Goal: Task Accomplishment & Management: Complete application form

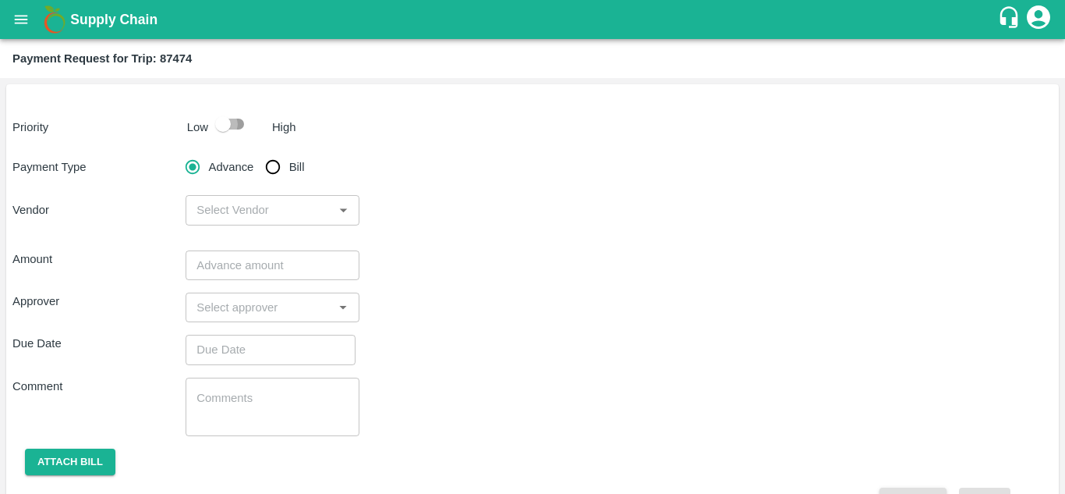
click at [240, 122] on input "checkbox" at bounding box center [223, 124] width 89 height 30
checkbox input "true"
click at [278, 169] on input "Bill" at bounding box center [272, 166] width 31 height 31
radio input "true"
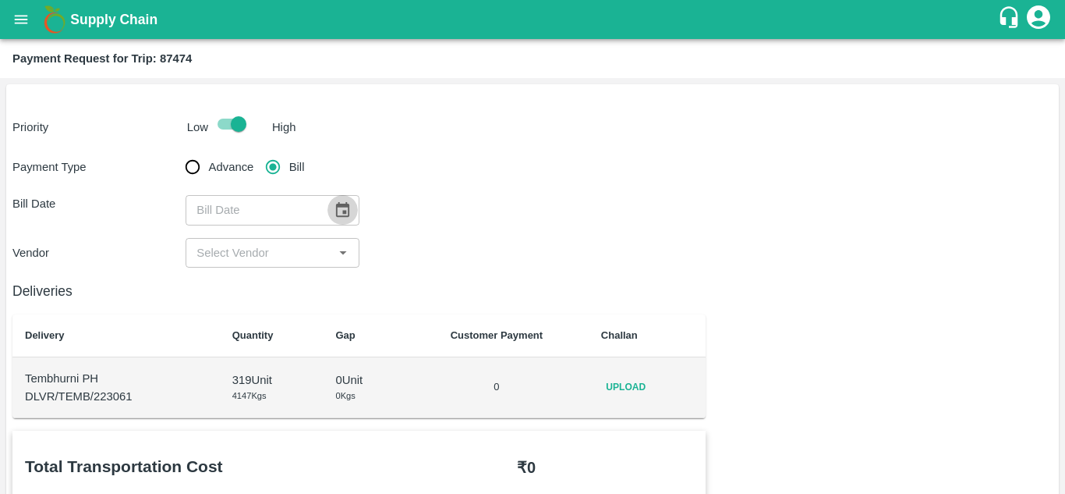
click at [341, 209] on icon "Choose date" at bounding box center [342, 209] width 17 height 17
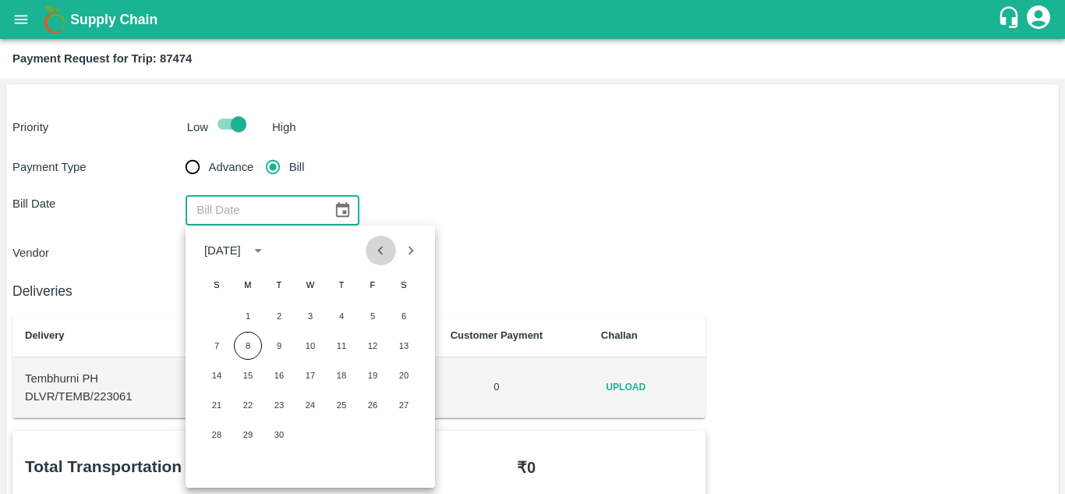
click at [383, 239] on button "Previous month" at bounding box center [381, 251] width 30 height 30
click at [307, 406] on button "20" at bounding box center [310, 405] width 28 height 28
type input "20/08/2025"
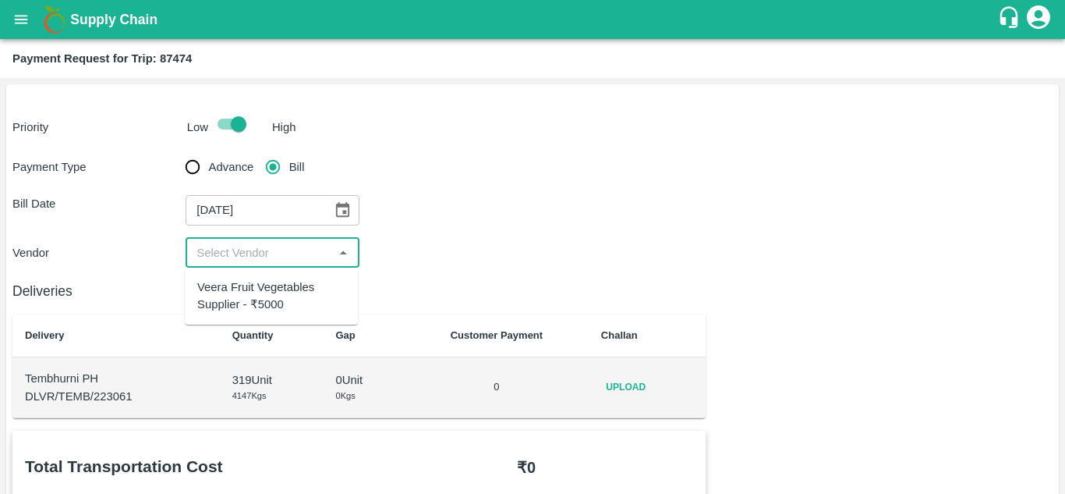
click at [310, 257] on input "input" at bounding box center [259, 253] width 138 height 20
click at [291, 293] on div "Veera Fruit Vegetables Supplier - ₹5000" at bounding box center [271, 295] width 148 height 35
type input "Veera Fruit Vegetables Supplier - ₹5000"
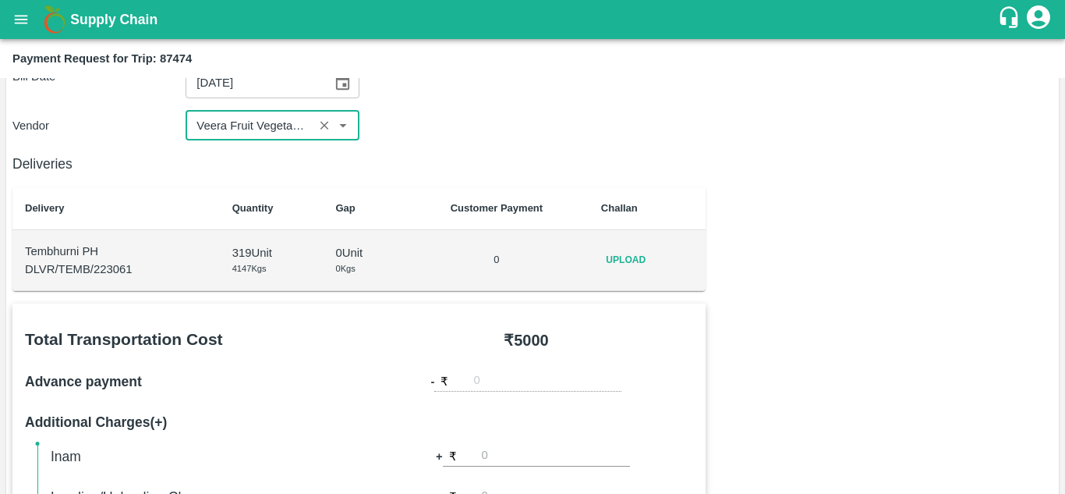
scroll to position [128, 0]
click at [554, 132] on div "Vendor ​" at bounding box center [532, 125] width 1040 height 30
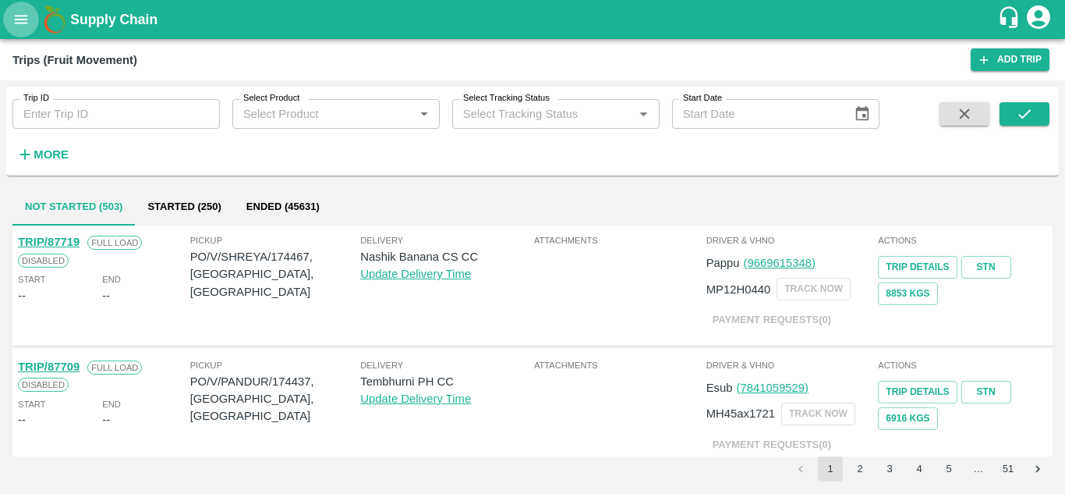
click at [17, 26] on icon "open drawer" at bounding box center [20, 19] width 17 height 17
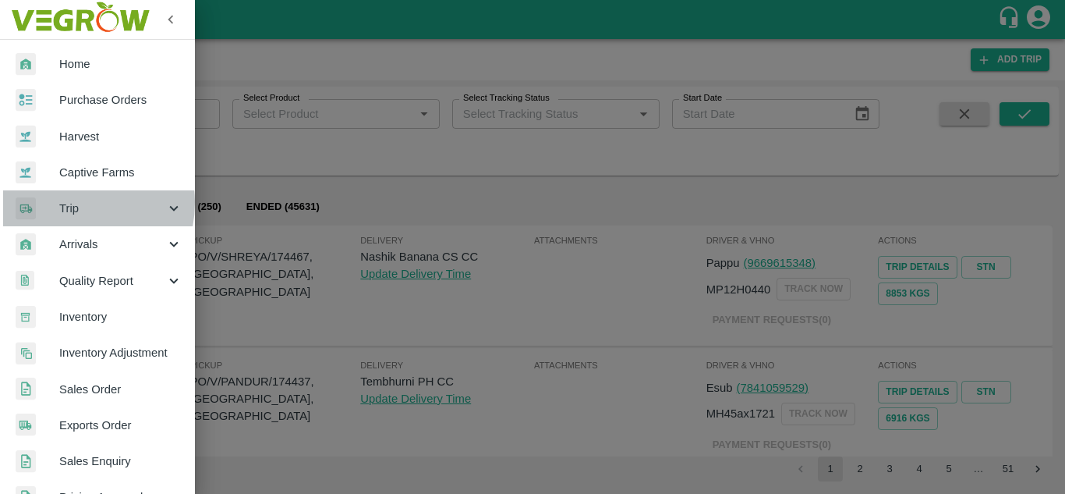
click at [68, 203] on span "Trip" at bounding box center [112, 208] width 106 height 17
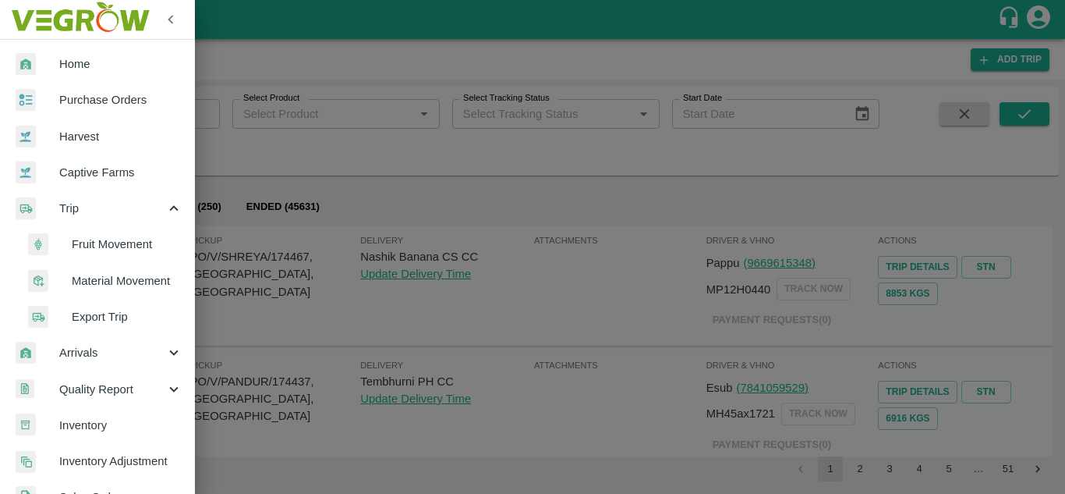
click at [118, 241] on span "Fruit Movement" at bounding box center [127, 244] width 111 height 17
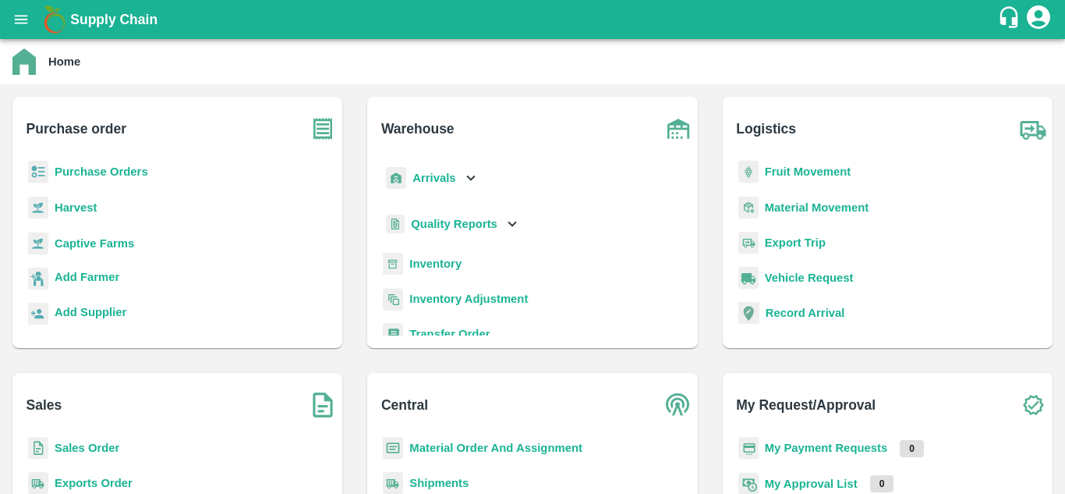
click at [14, 12] on icon "open drawer" at bounding box center [20, 19] width 17 height 17
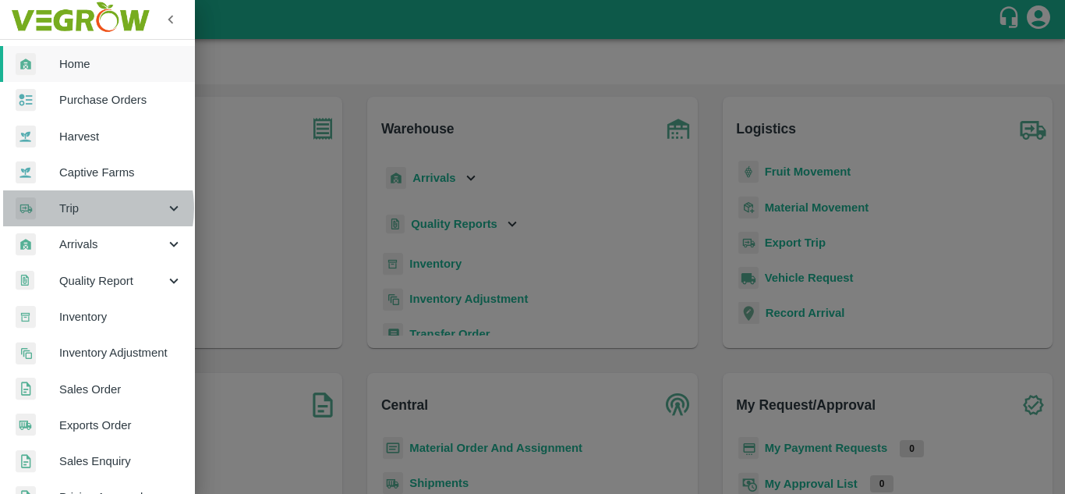
click at [80, 208] on span "Trip" at bounding box center [112, 208] width 106 height 17
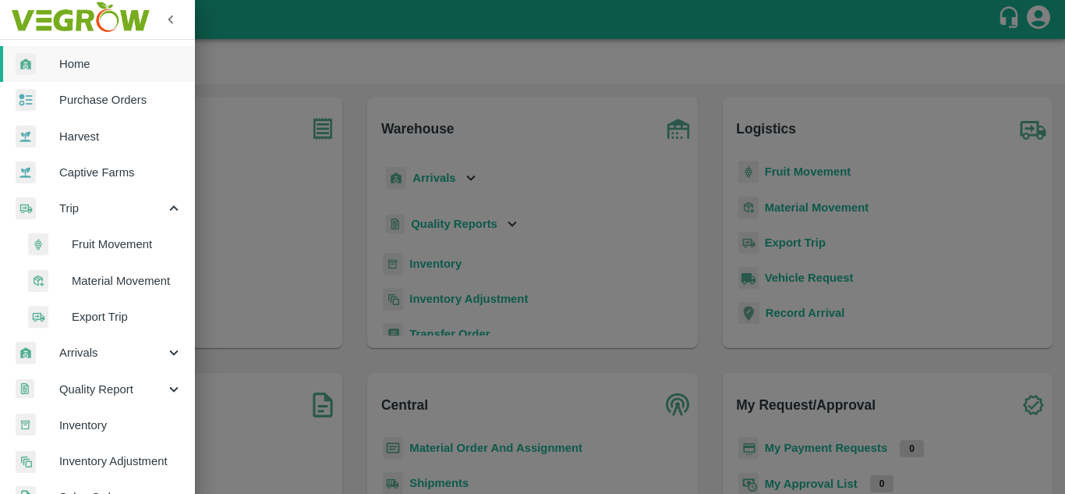
click at [83, 240] on span "Fruit Movement" at bounding box center [127, 244] width 111 height 17
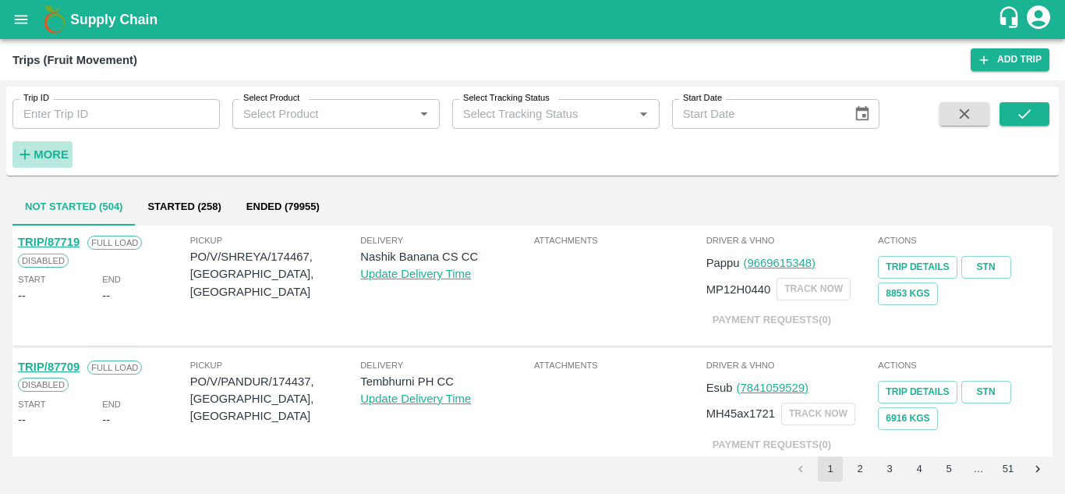
click at [55, 158] on strong "More" at bounding box center [51, 154] width 35 height 12
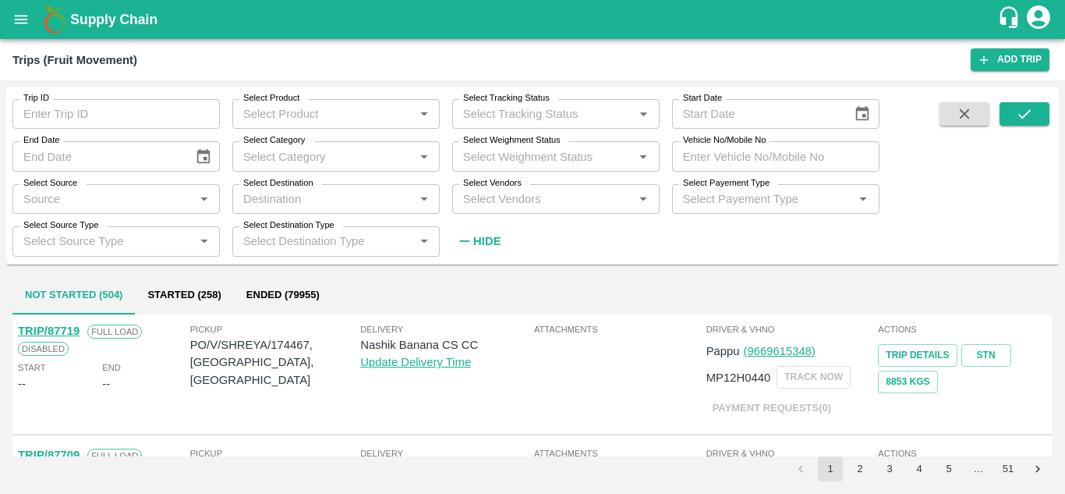
click at [506, 190] on label "Select Vendors" at bounding box center [492, 183] width 58 height 12
click at [506, 190] on input "Select Vendors" at bounding box center [543, 199] width 172 height 20
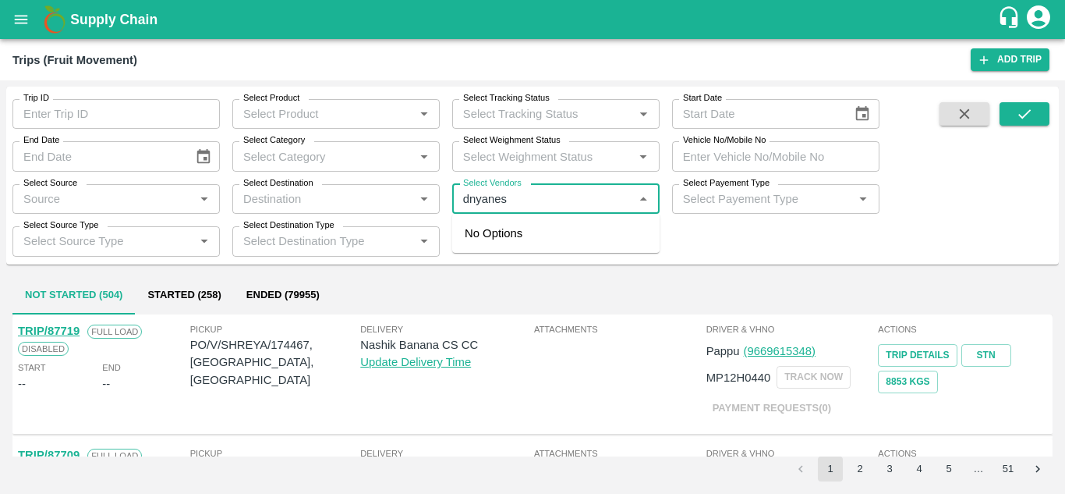
type input "dnyanesh"
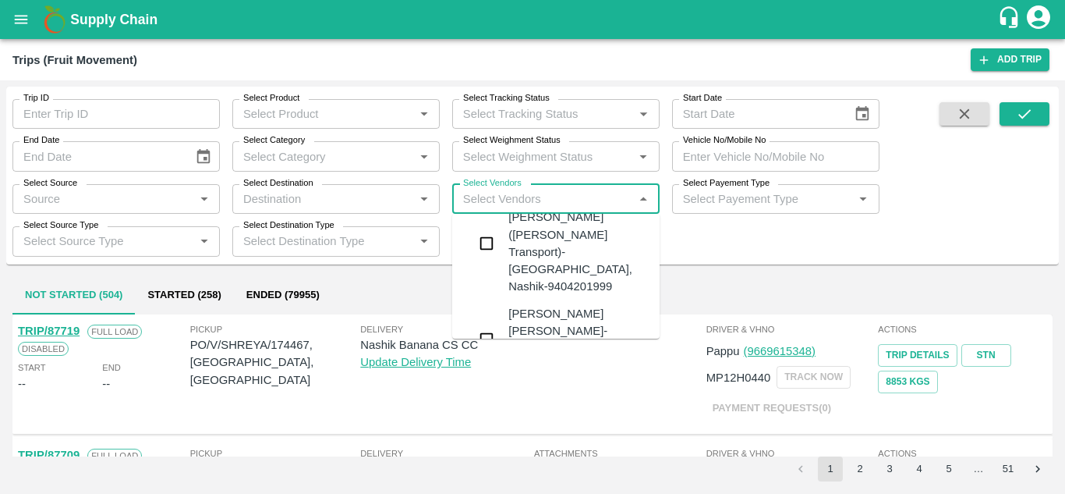
scroll to position [34, 0]
click at [583, 299] on div "Dnyaneshwar Vitthal Godse-Kandar, Solapur-9730316755" at bounding box center [555, 338] width 207 height 79
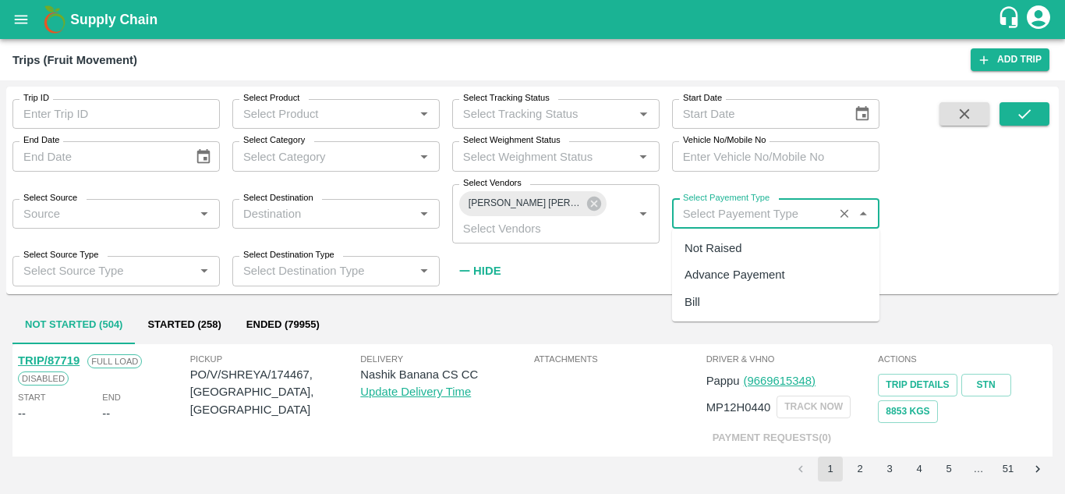
click at [703, 223] on input "Select Payement Type" at bounding box center [753, 214] width 152 height 20
click at [707, 249] on div "Not Raised" at bounding box center [713, 247] width 57 height 17
type input "Not Raised"
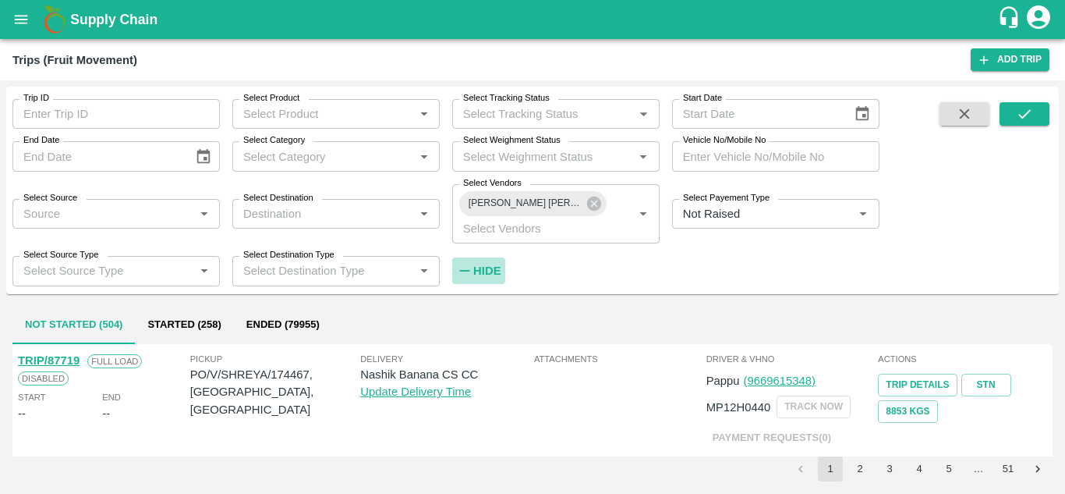
click at [484, 269] on strong "Hide" at bounding box center [486, 270] width 27 height 12
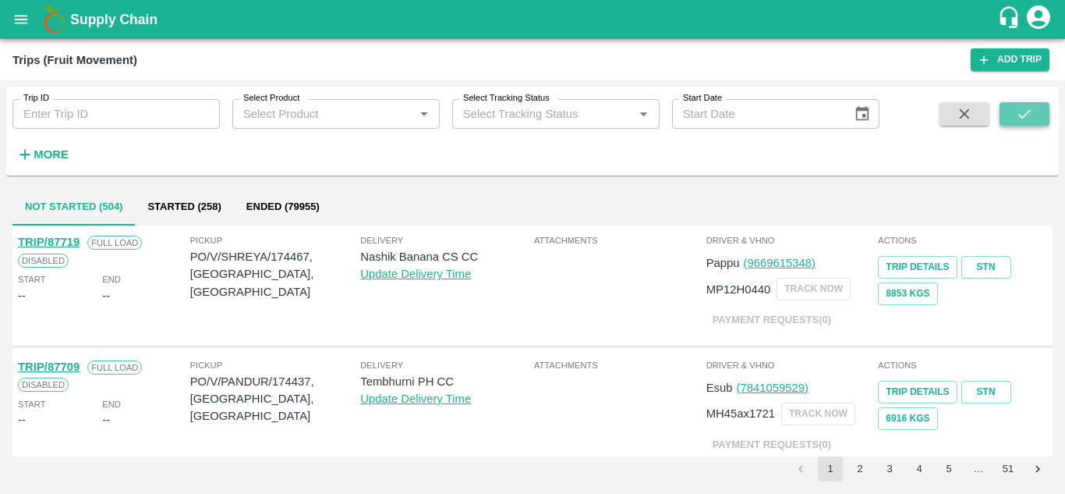
click at [1016, 112] on icon "submit" at bounding box center [1024, 113] width 17 height 17
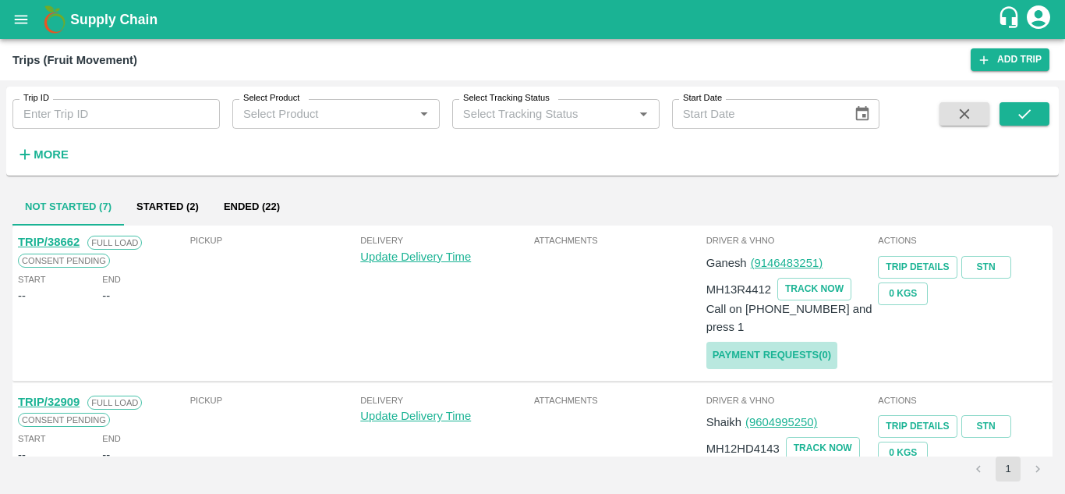
click at [775, 342] on link "Payment Requests( 0 )" at bounding box center [772, 355] width 131 height 27
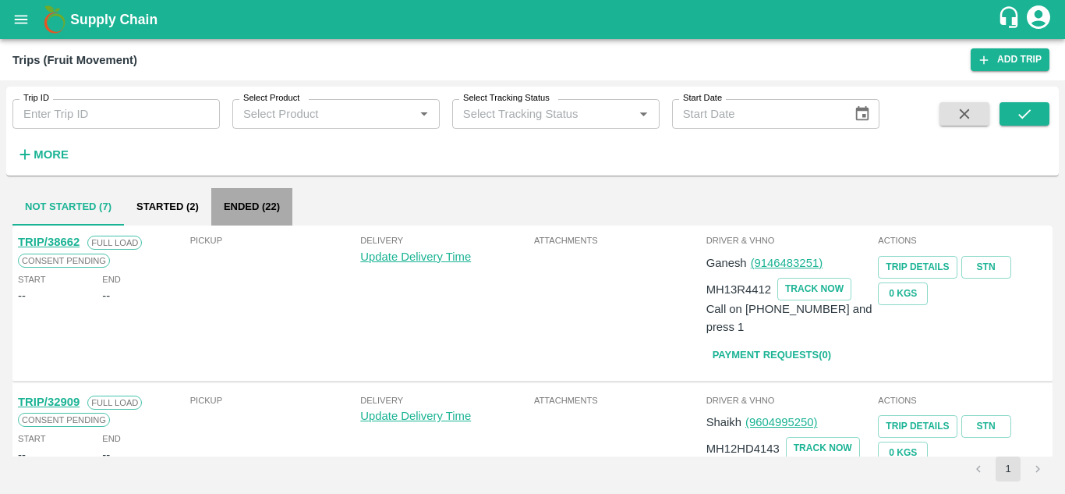
click at [255, 194] on button "Ended (22)" at bounding box center [251, 206] width 81 height 37
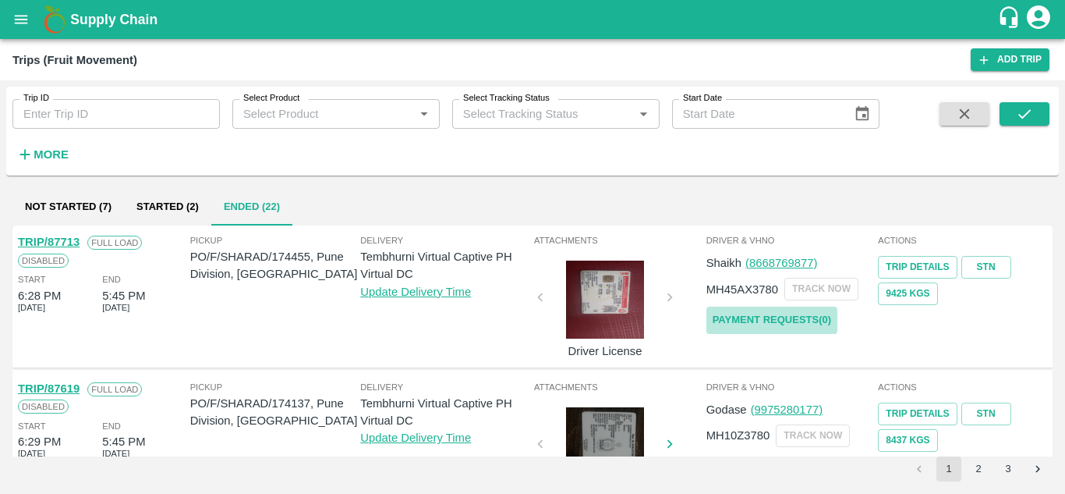
click at [780, 313] on link "Payment Requests( 0 )" at bounding box center [772, 319] width 131 height 27
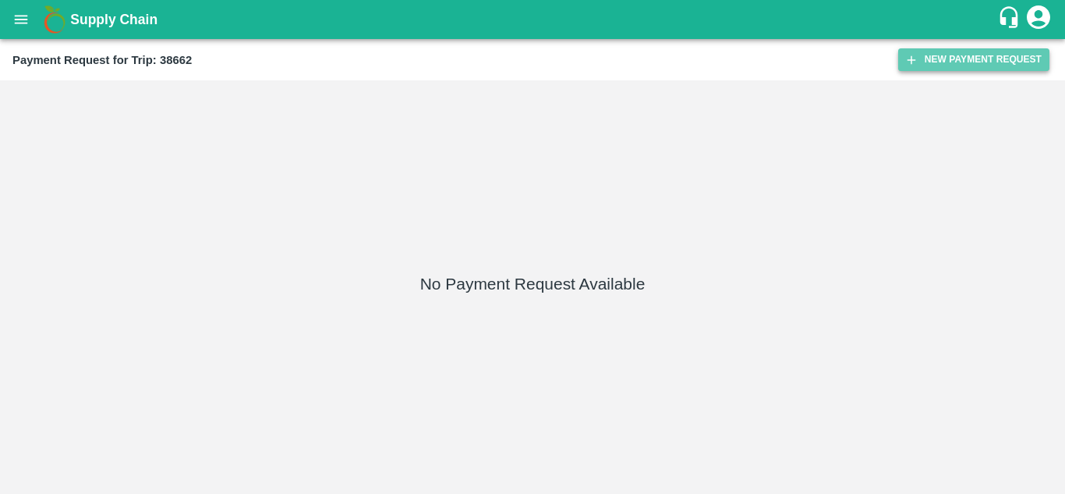
click at [972, 61] on button "New Payment Request" at bounding box center [973, 59] width 151 height 23
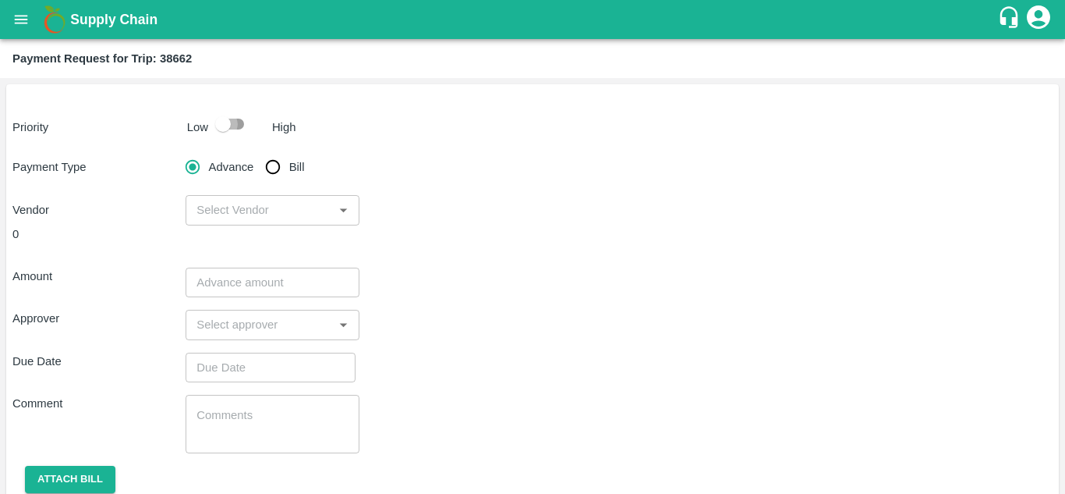
click at [238, 126] on input "checkbox" at bounding box center [223, 124] width 89 height 30
checkbox input "true"
click at [268, 168] on input "Bill" at bounding box center [272, 166] width 31 height 31
radio input "true"
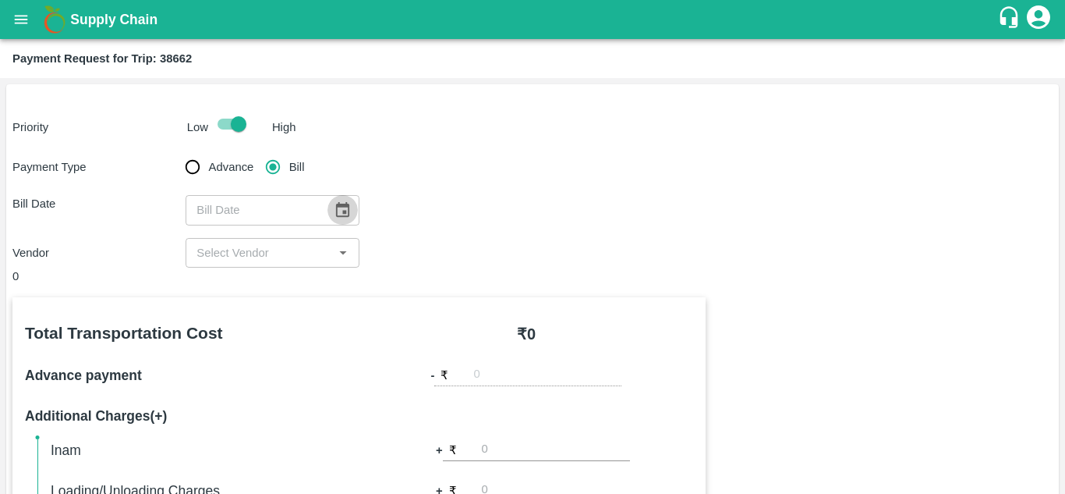
click at [342, 207] on icon "Choose date" at bounding box center [342, 209] width 17 height 17
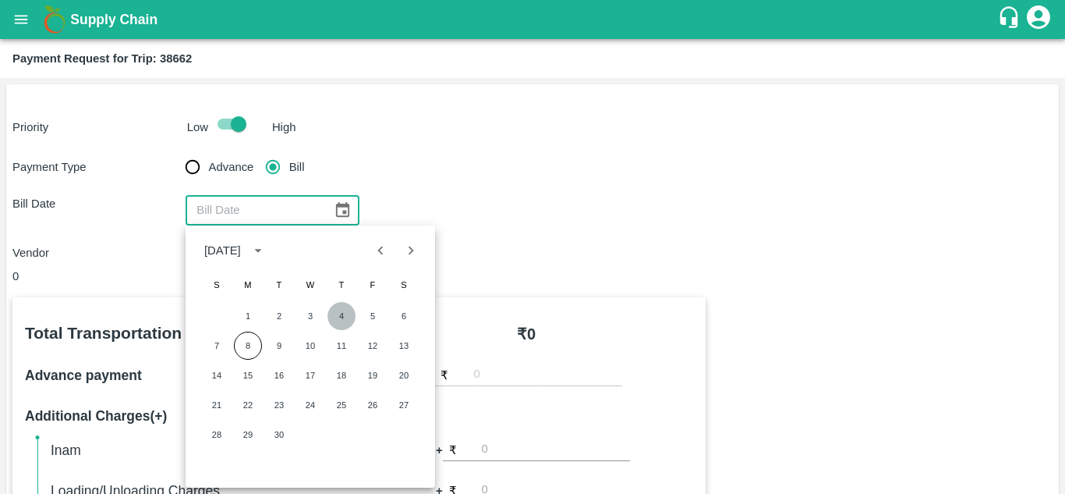
click at [345, 311] on button "4" at bounding box center [342, 316] width 28 height 28
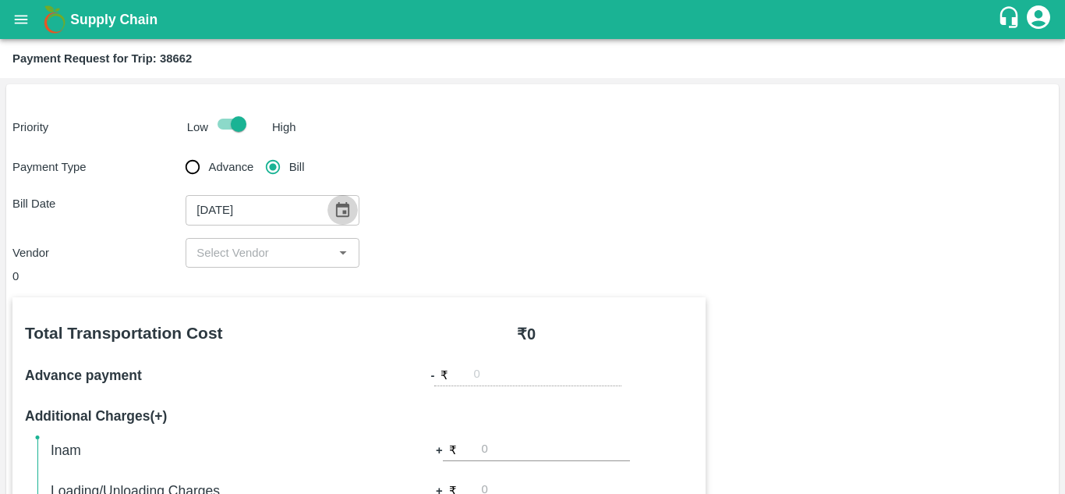
click at [348, 214] on icon "Choose date, selected date is Sep 4, 2025" at bounding box center [342, 209] width 13 height 15
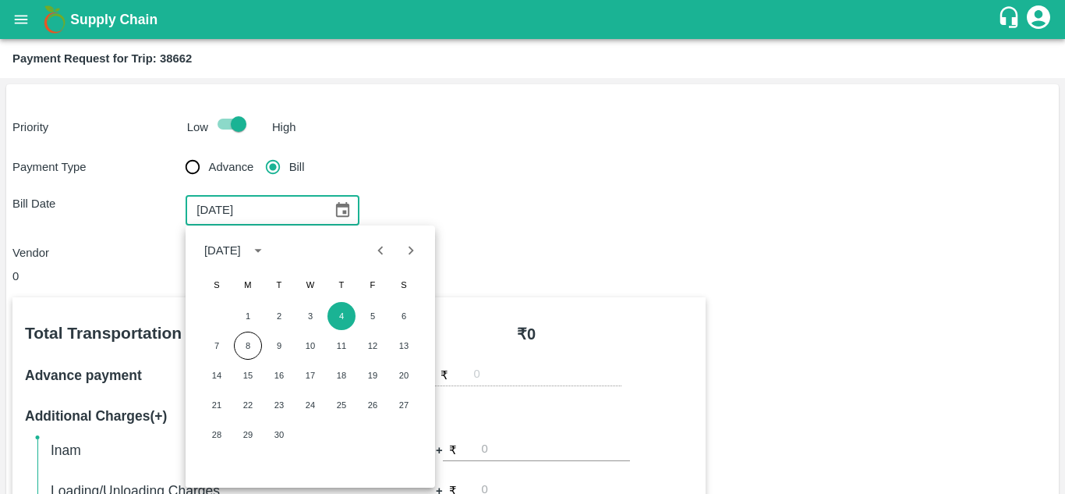
click at [372, 248] on icon "Previous month" at bounding box center [380, 250] width 17 height 17
click at [219, 462] on button "31" at bounding box center [217, 464] width 28 height 28
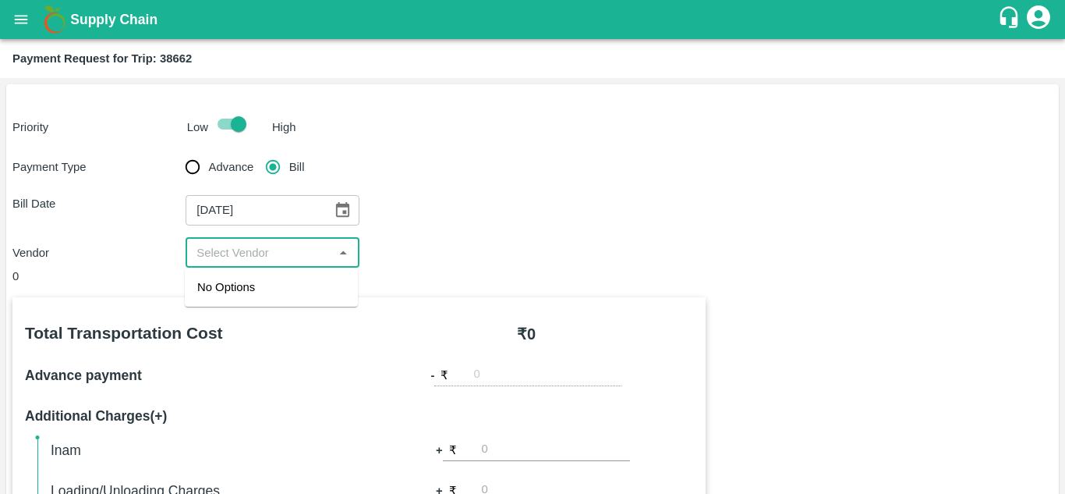
click at [296, 258] on input "input" at bounding box center [259, 253] width 138 height 20
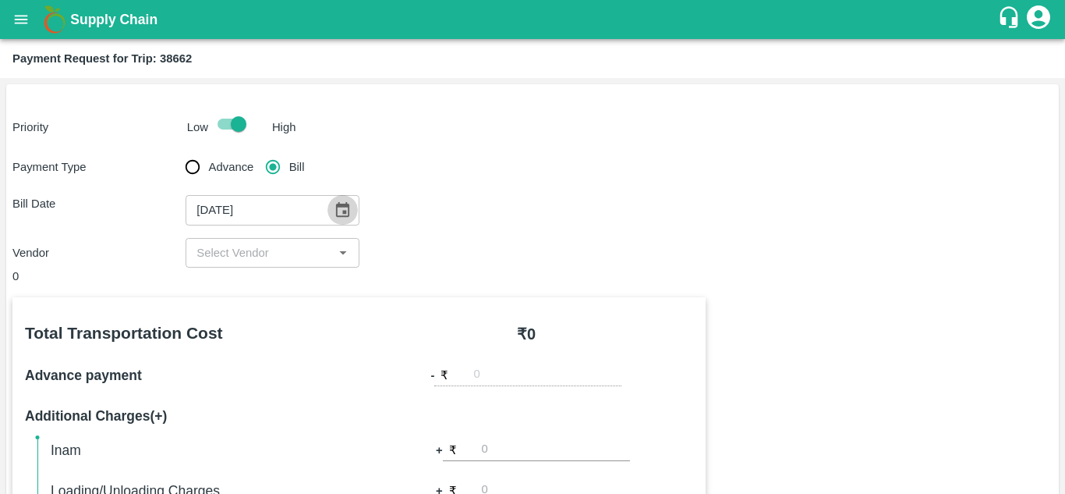
click at [344, 216] on icon "Choose date, selected date is Aug 31, 2025" at bounding box center [342, 209] width 13 height 15
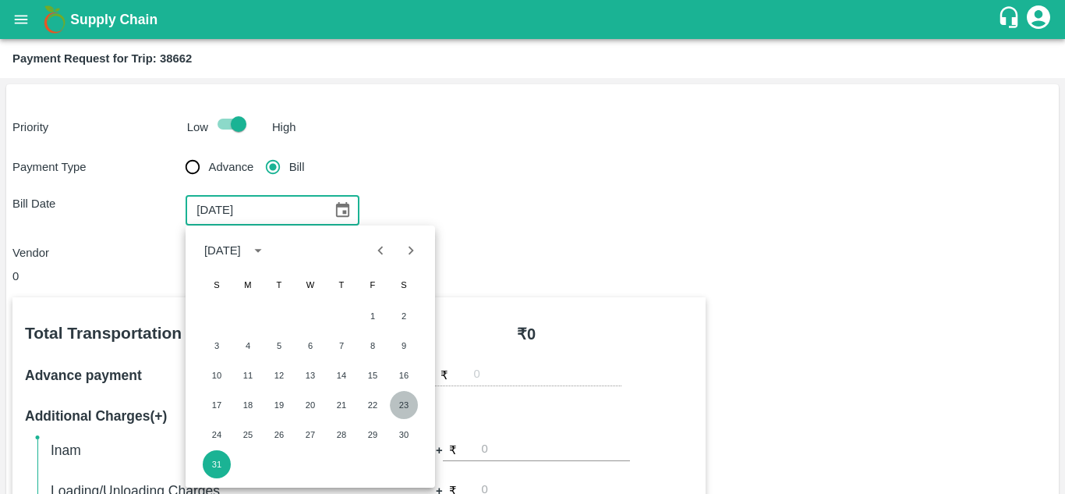
click at [402, 404] on button "23" at bounding box center [404, 405] width 28 height 28
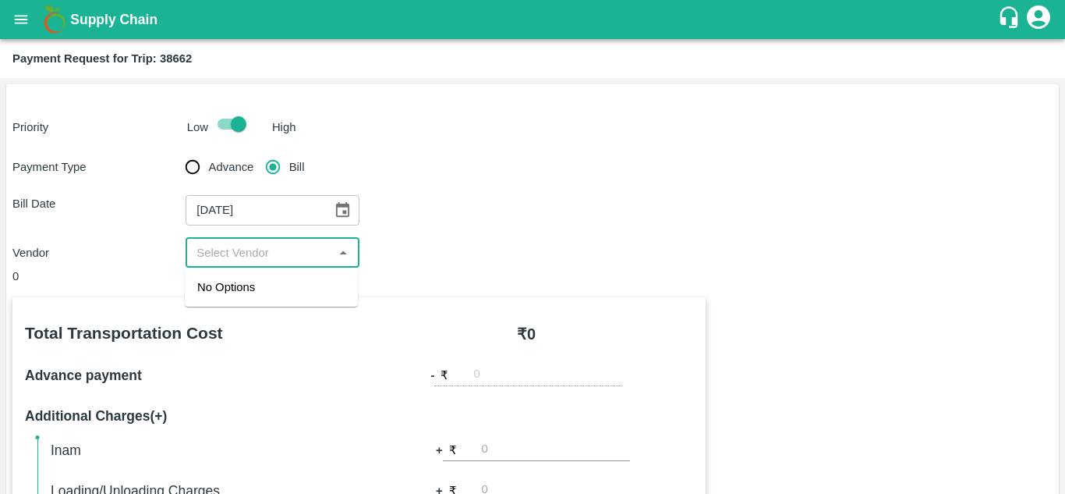
click at [271, 251] on input "input" at bounding box center [259, 253] width 138 height 20
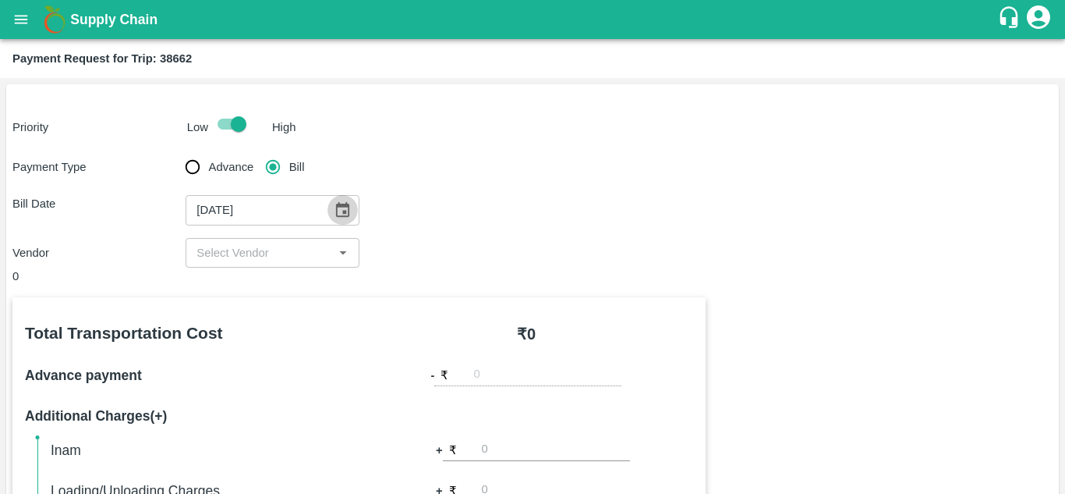
click at [339, 211] on icon "Choose date, selected date is Aug 23, 2025" at bounding box center [342, 209] width 17 height 17
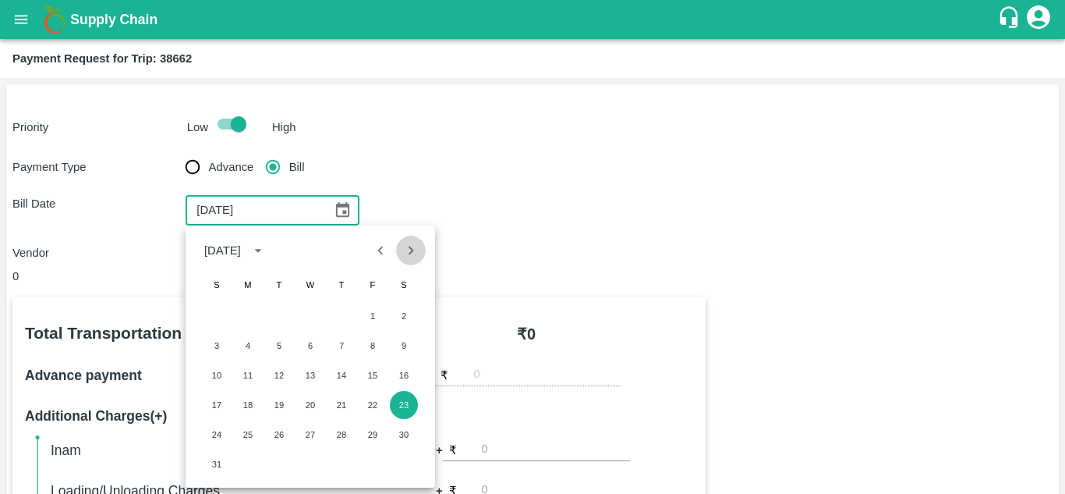
click at [408, 257] on icon "Next month" at bounding box center [410, 250] width 17 height 17
click at [253, 306] on button "1" at bounding box center [248, 316] width 28 height 28
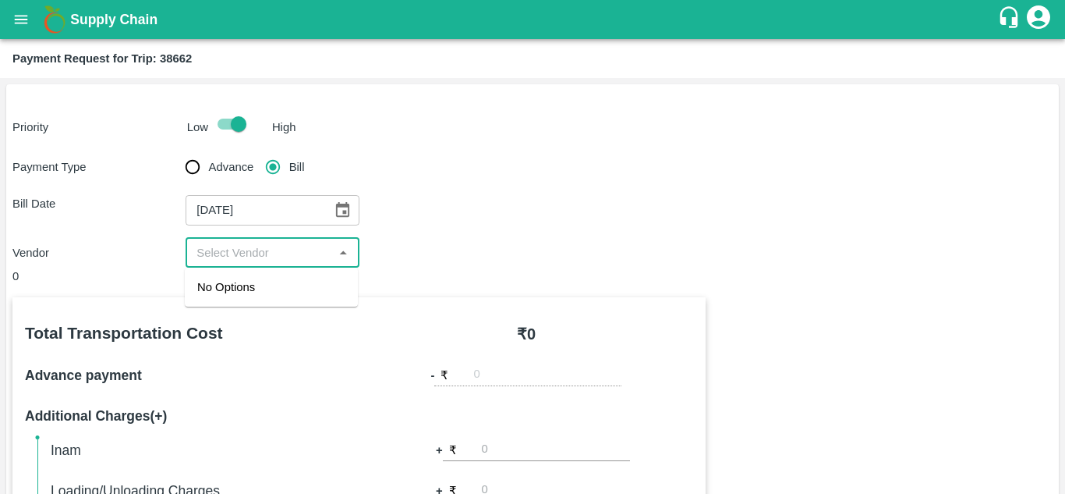
click at [279, 247] on input "input" at bounding box center [259, 253] width 138 height 20
click at [345, 209] on icon "Choose date, selected date is Sep 1, 2025" at bounding box center [342, 209] width 17 height 17
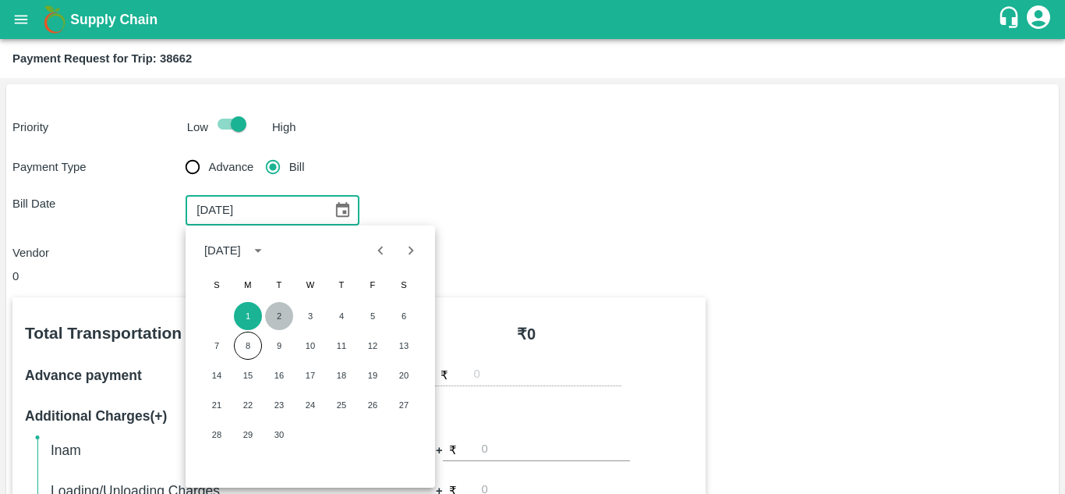
click at [278, 314] on button "2" at bounding box center [279, 316] width 28 height 28
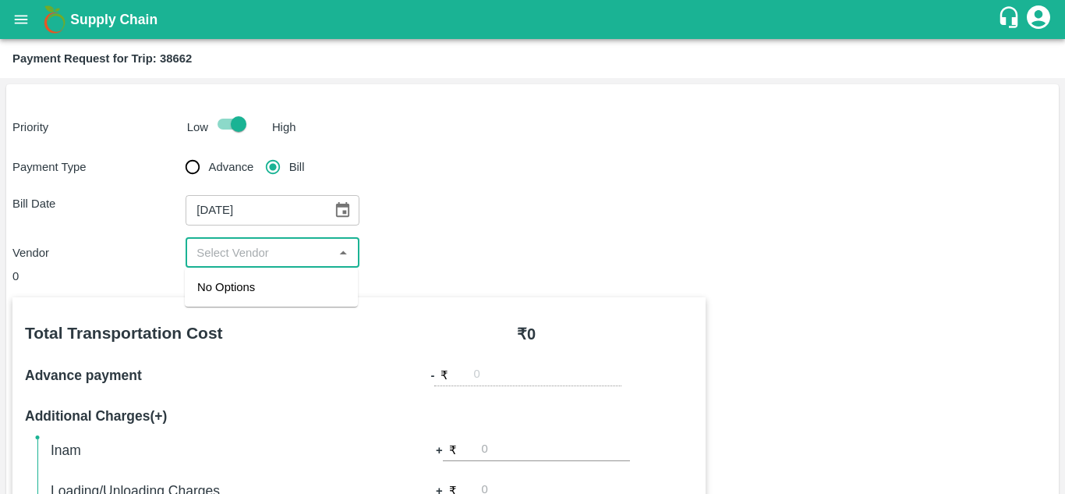
click at [309, 256] on input "input" at bounding box center [259, 253] width 138 height 20
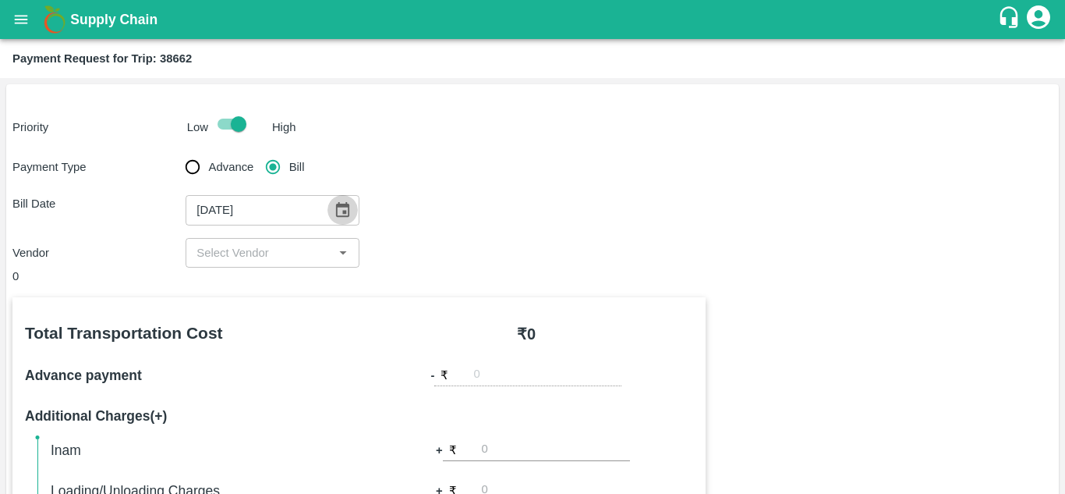
click at [345, 216] on icon "Choose date, selected date is Sep 2, 2025" at bounding box center [342, 209] width 13 height 15
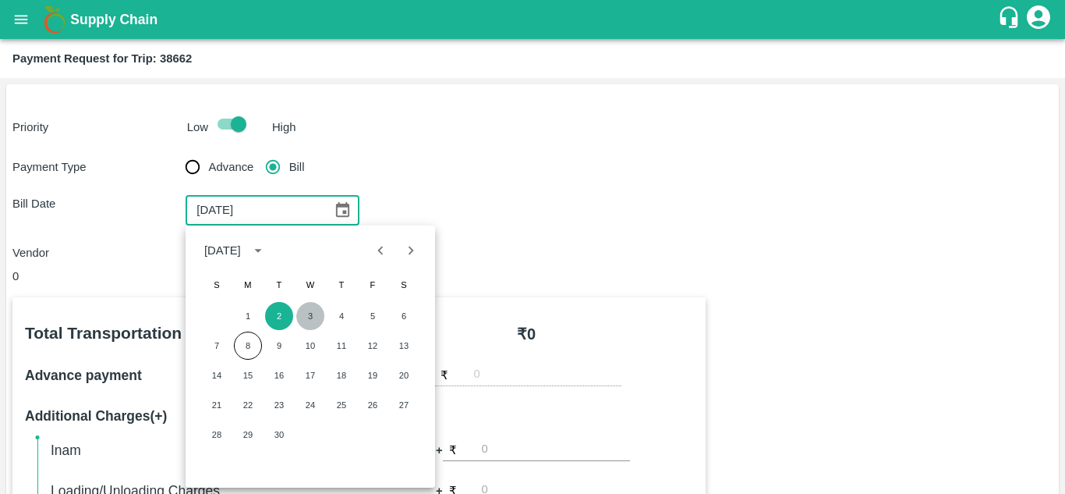
click at [307, 311] on button "3" at bounding box center [310, 316] width 28 height 28
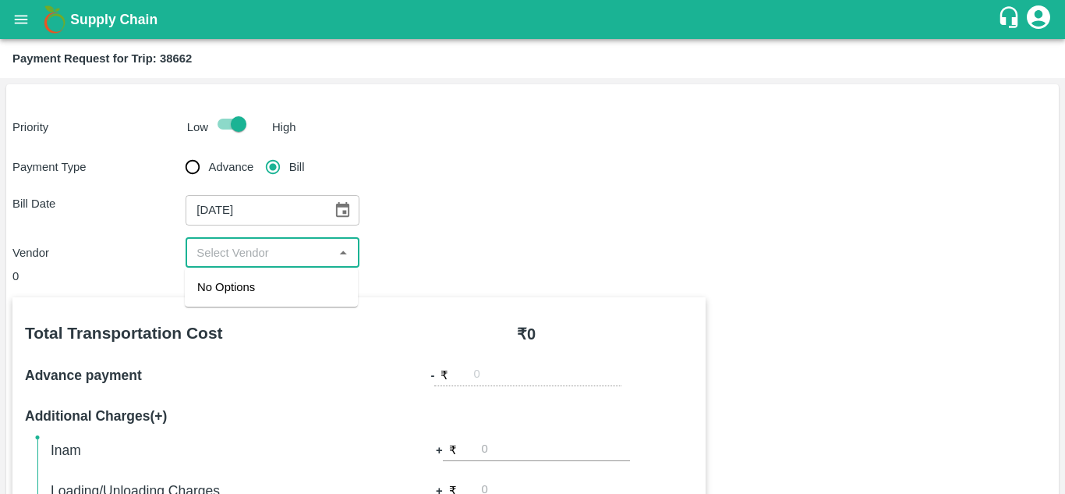
click at [291, 257] on input "input" at bounding box center [259, 253] width 138 height 20
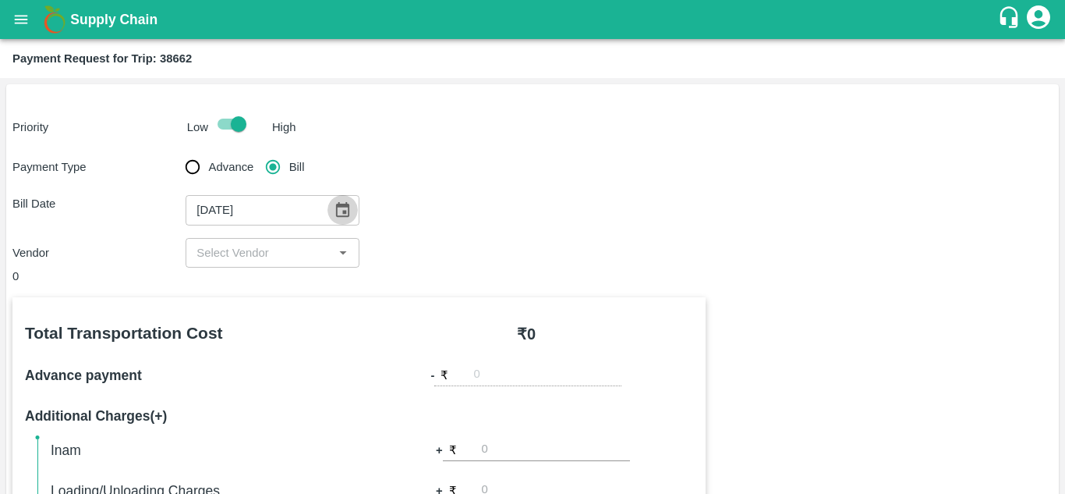
click at [344, 216] on icon "Choose date, selected date is Sep 3, 2025" at bounding box center [342, 209] width 13 height 15
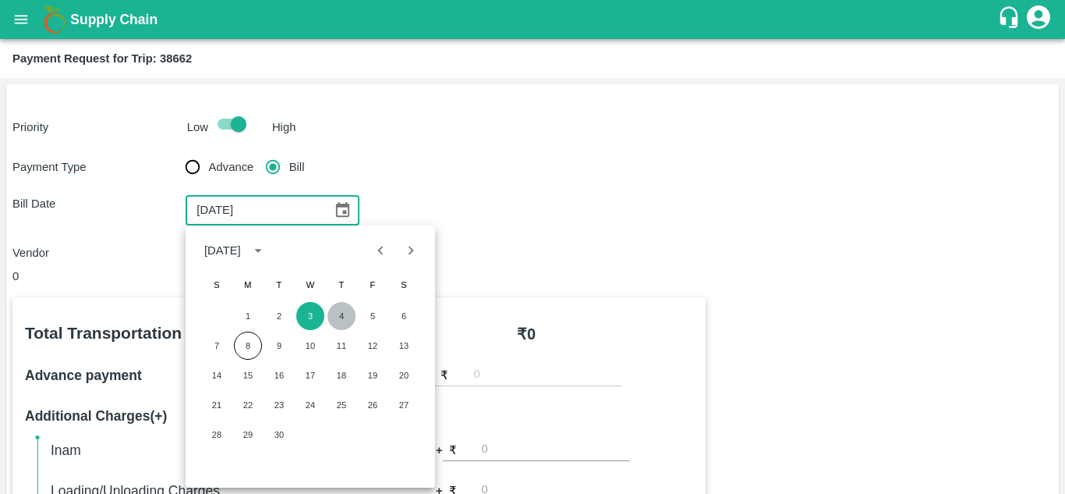
click at [345, 324] on button "4" at bounding box center [342, 316] width 28 height 28
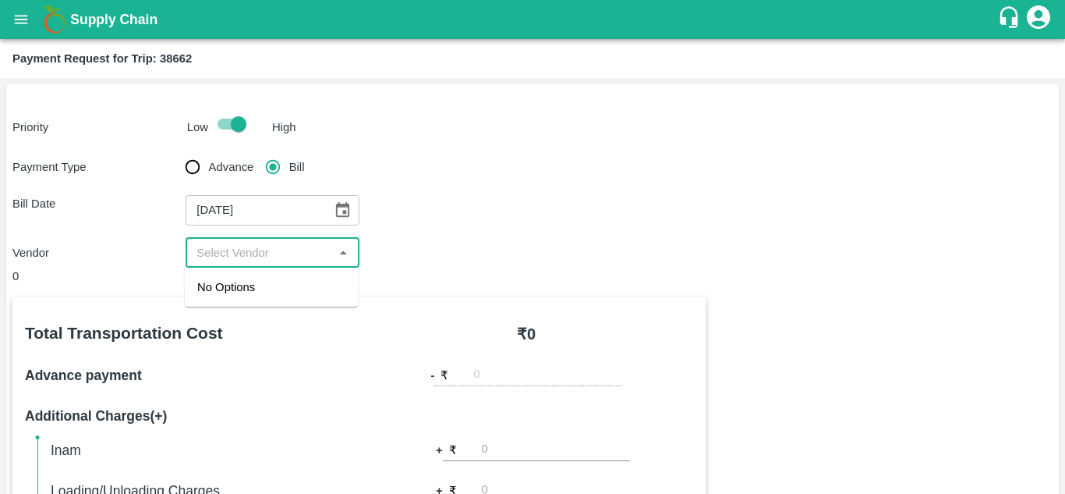
click at [294, 252] on input "input" at bounding box center [259, 253] width 138 height 20
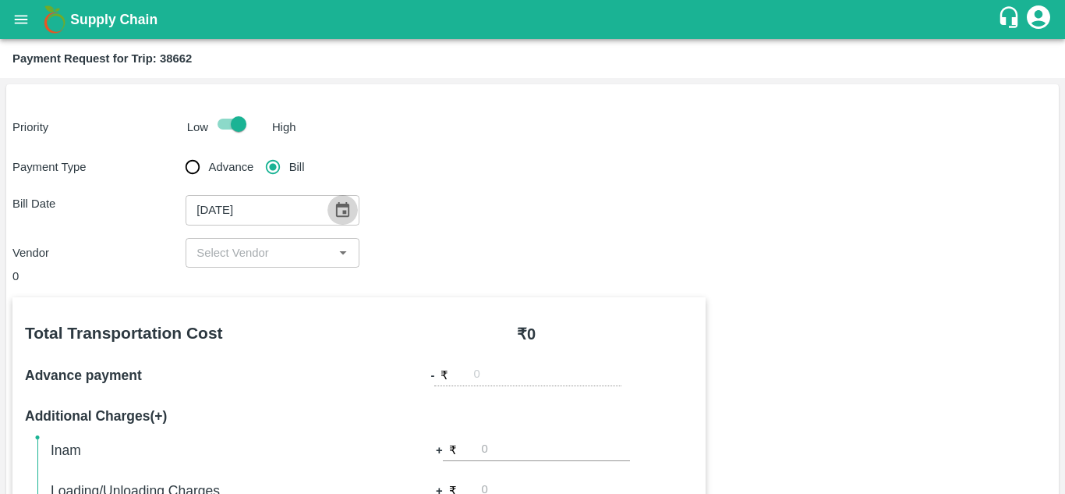
click at [340, 206] on icon "Choose date, selected date is Sep 4, 2025" at bounding box center [342, 209] width 13 height 15
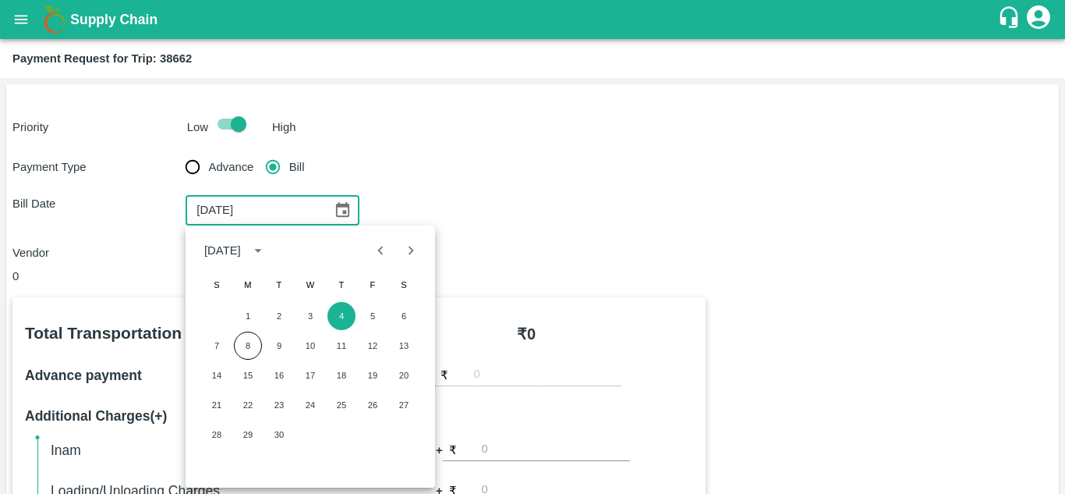
click at [373, 250] on icon "Previous month" at bounding box center [380, 250] width 17 height 17
click at [395, 434] on button "30" at bounding box center [404, 434] width 28 height 28
type input "30/08/2025"
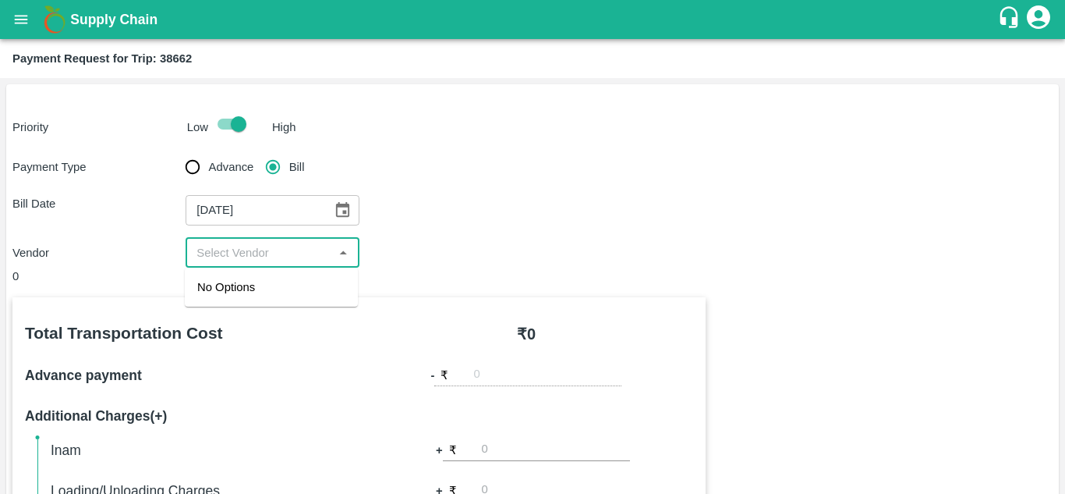
click at [305, 257] on input "input" at bounding box center [259, 253] width 138 height 20
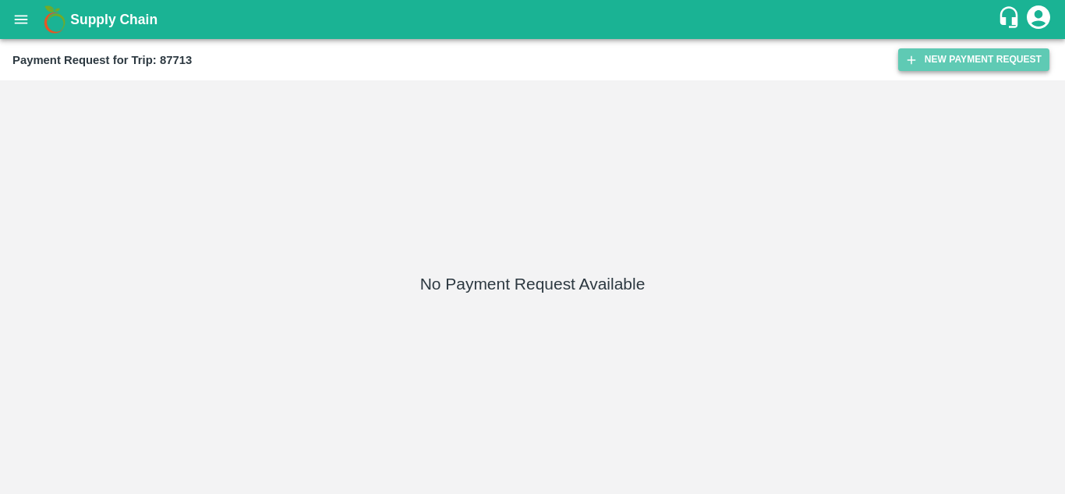
click at [960, 58] on button "New Payment Request" at bounding box center [973, 59] width 151 height 23
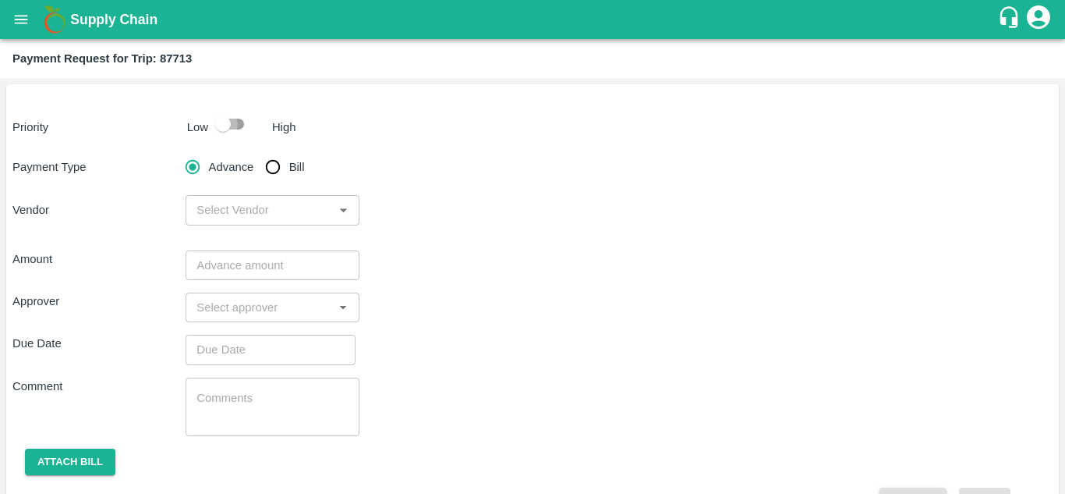
click at [237, 121] on input "checkbox" at bounding box center [223, 124] width 89 height 30
checkbox input "true"
click at [279, 167] on input "Bill" at bounding box center [272, 166] width 31 height 31
radio input "true"
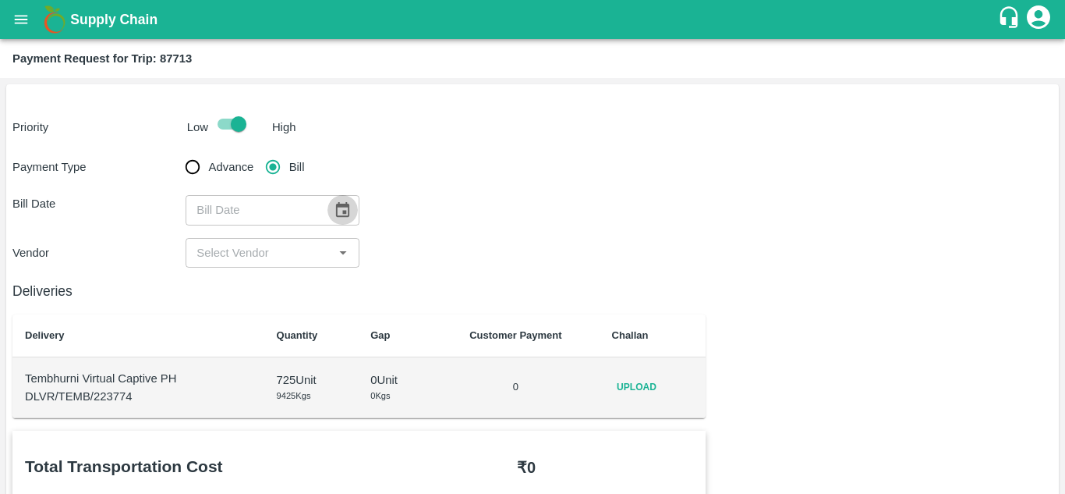
click at [341, 218] on icon "Choose date" at bounding box center [342, 209] width 17 height 17
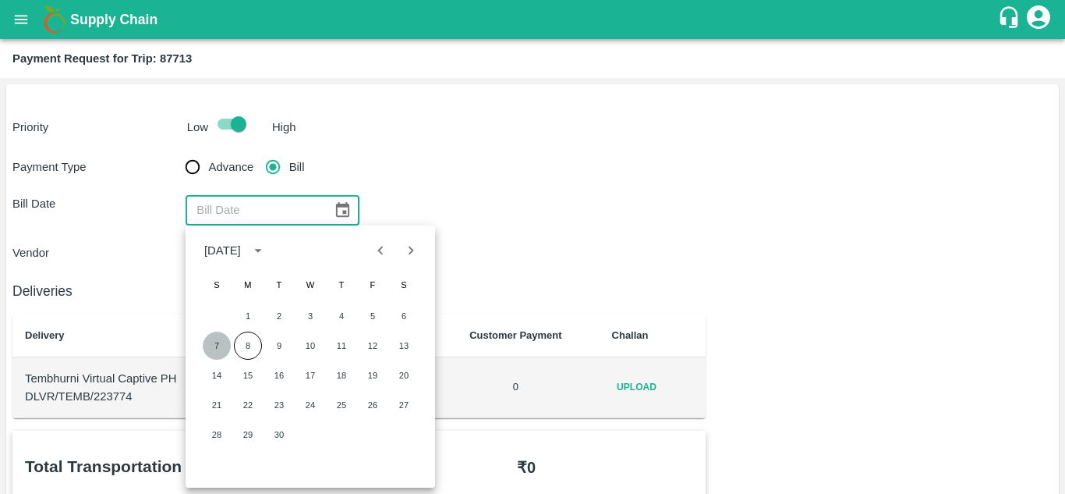
click at [214, 342] on button "7" at bounding box center [217, 345] width 28 height 28
type input "[DATE]"
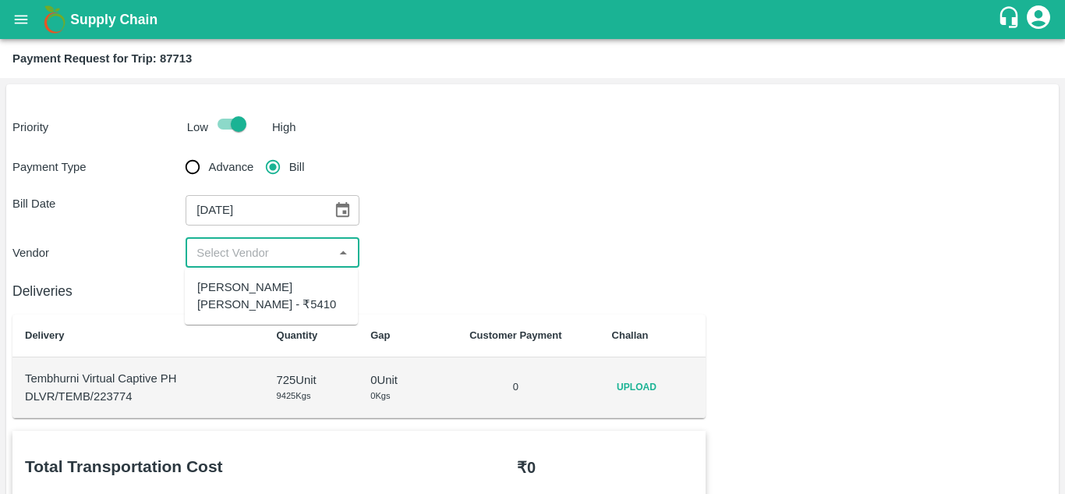
click at [269, 253] on input "input" at bounding box center [259, 253] width 138 height 20
click at [264, 296] on div "[PERSON_NAME] [PERSON_NAME] - ₹5410" at bounding box center [271, 295] width 148 height 35
type input "[PERSON_NAME] [PERSON_NAME] - ₹5410"
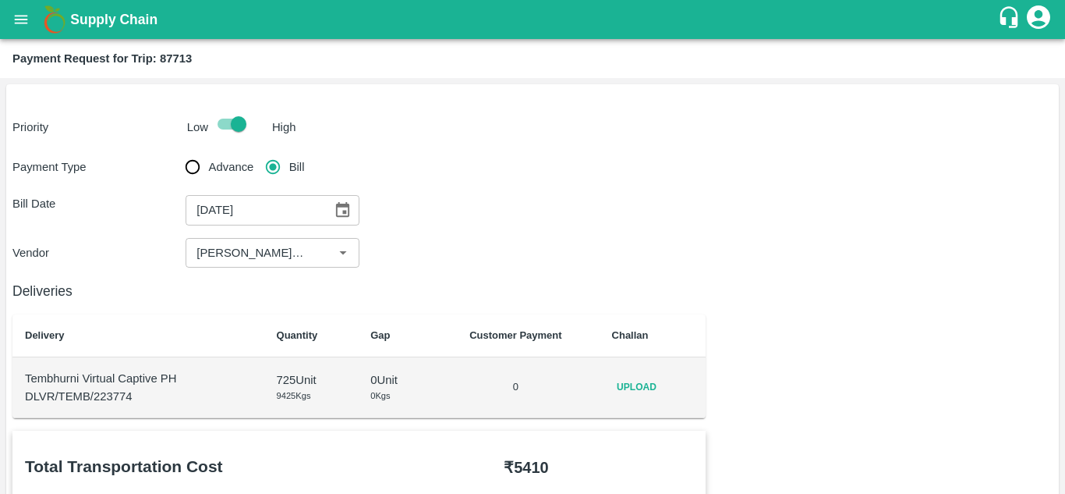
click at [522, 238] on div "Vendor ​" at bounding box center [532, 253] width 1040 height 30
click at [19, 19] on icon "open drawer" at bounding box center [20, 19] width 17 height 17
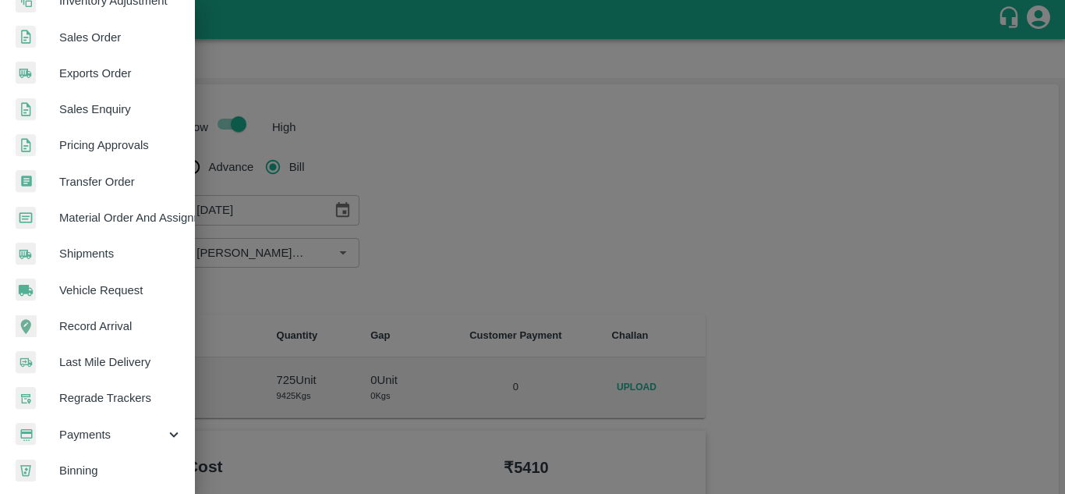
scroll to position [395, 0]
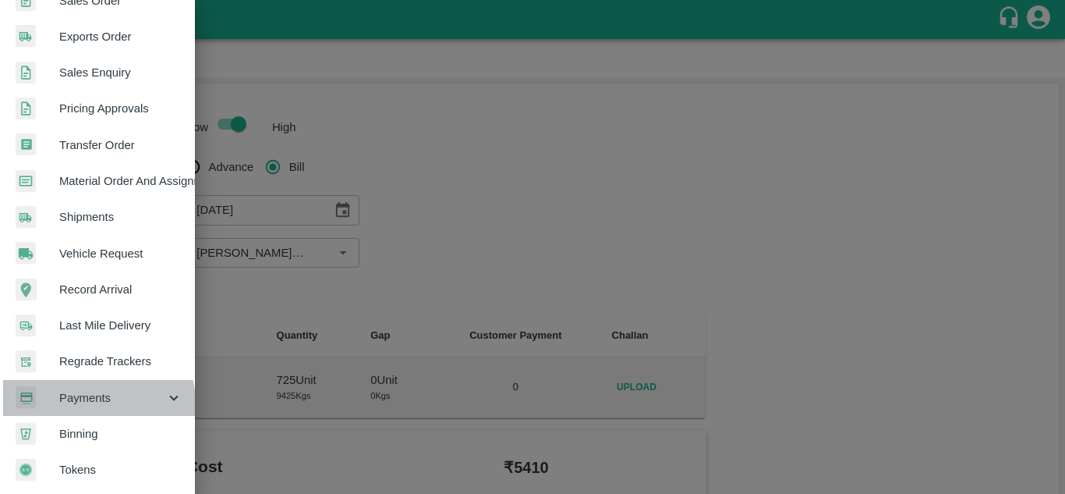
click at [97, 397] on span "Payments" at bounding box center [112, 397] width 106 height 17
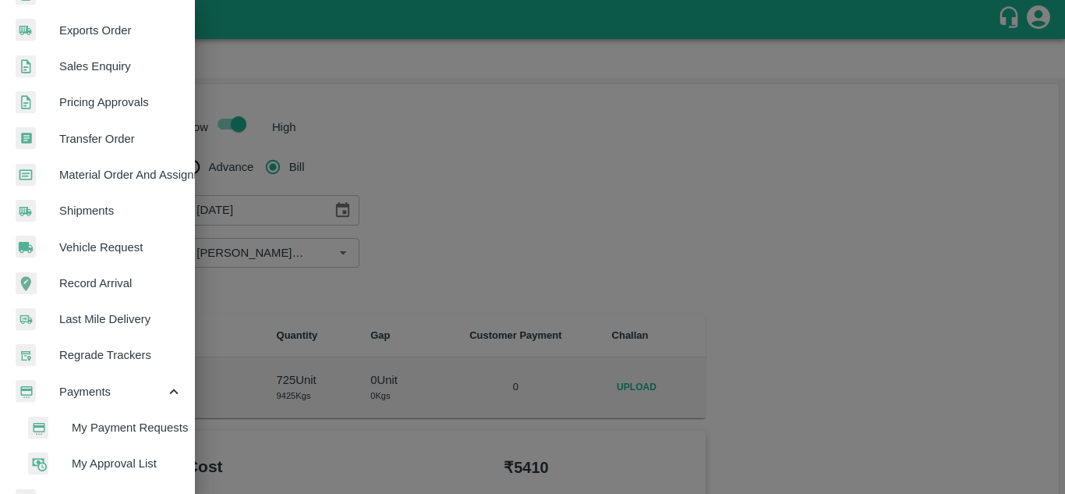
click at [118, 427] on span "My Payment Requests" at bounding box center [127, 427] width 111 height 17
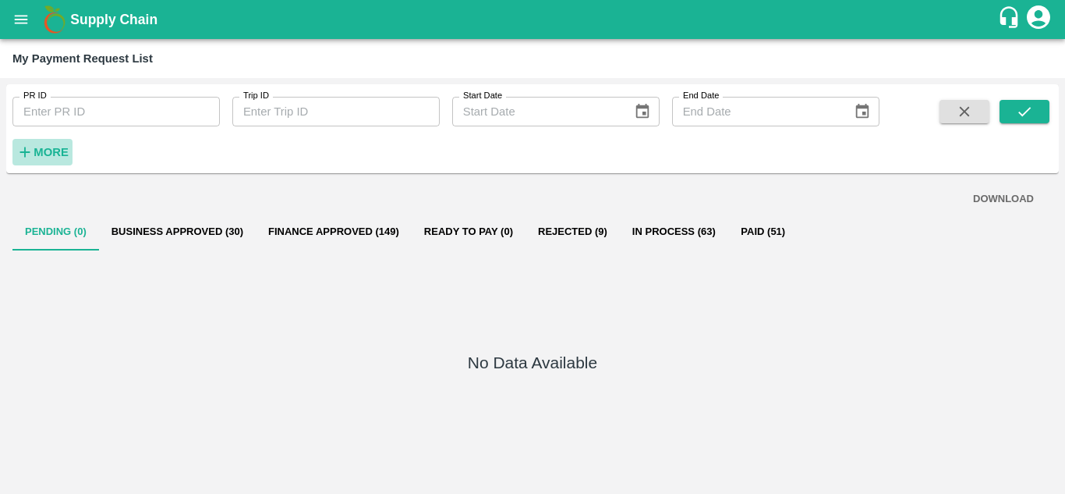
click at [48, 152] on strong "More" at bounding box center [51, 152] width 35 height 12
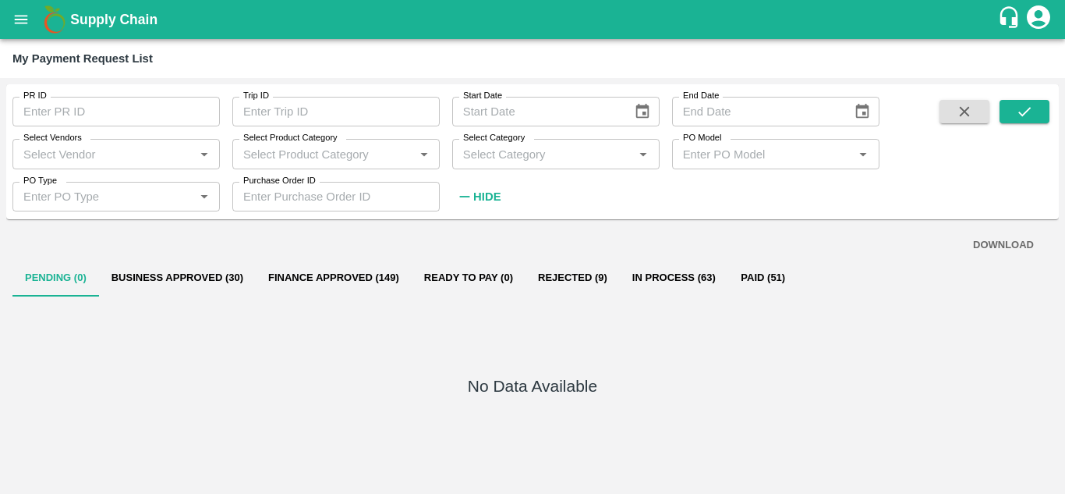
click at [250, 388] on div "No Data Available" at bounding box center [532, 388] width 1040 height 185
click at [560, 278] on button "Rejected (9)" at bounding box center [573, 277] width 94 height 37
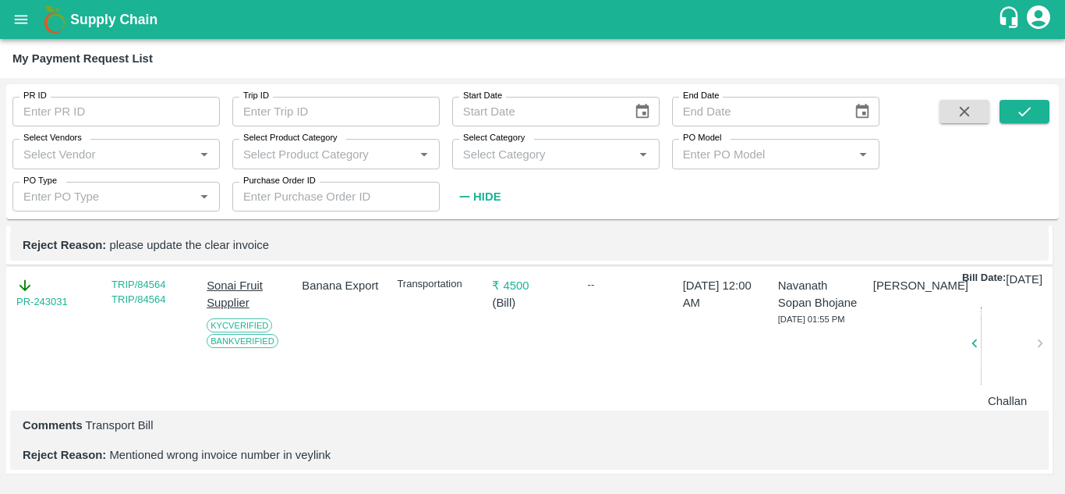
scroll to position [1904, 0]
click at [990, 344] on button "button" at bounding box center [975, 342] width 50 height 23
click at [990, 344] on div at bounding box center [1008, 345] width 54 height 78
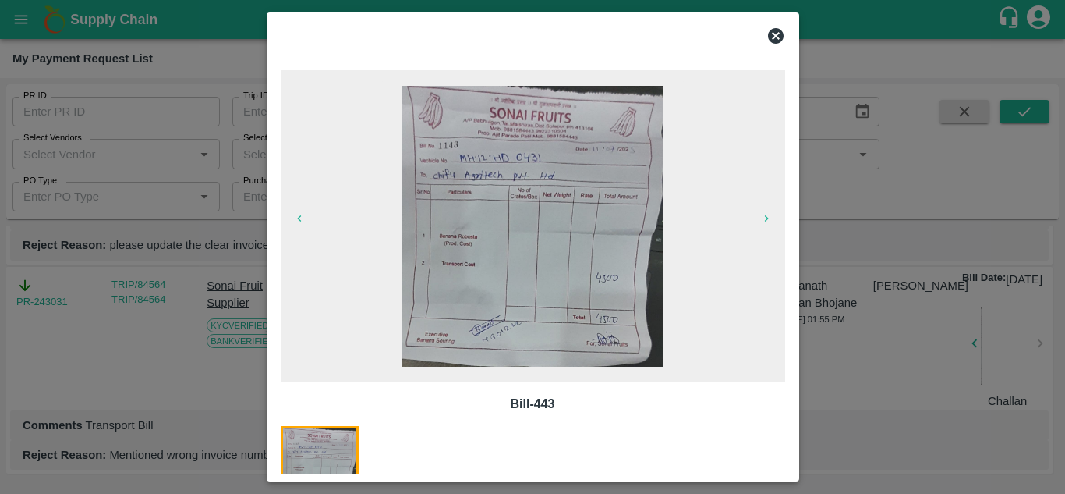
scroll to position [1904, 0]
click at [776, 40] on icon at bounding box center [776, 36] width 16 height 16
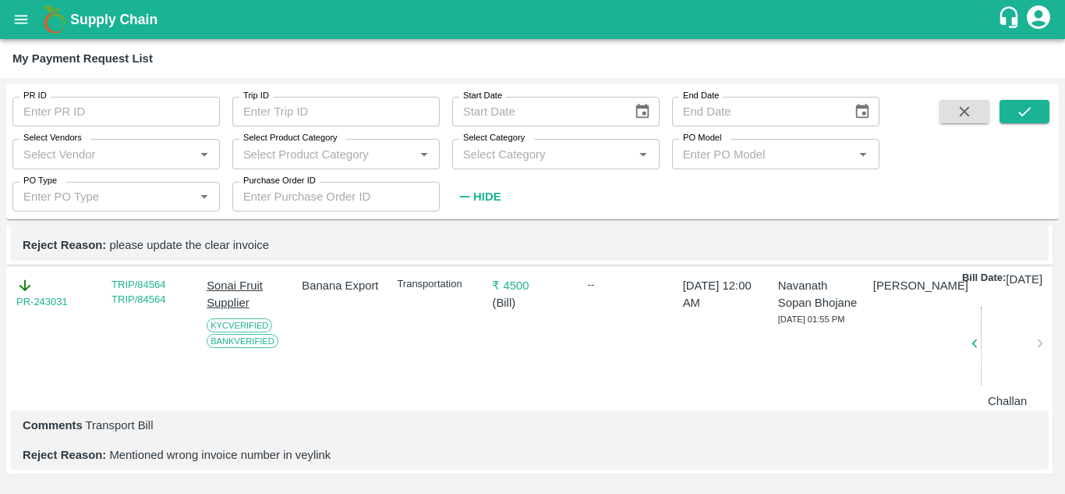
click at [1044, 338] on div "Bill Date: [DATE] Challan" at bounding box center [1005, 341] width 87 height 140
